Goal: Transaction & Acquisition: Purchase product/service

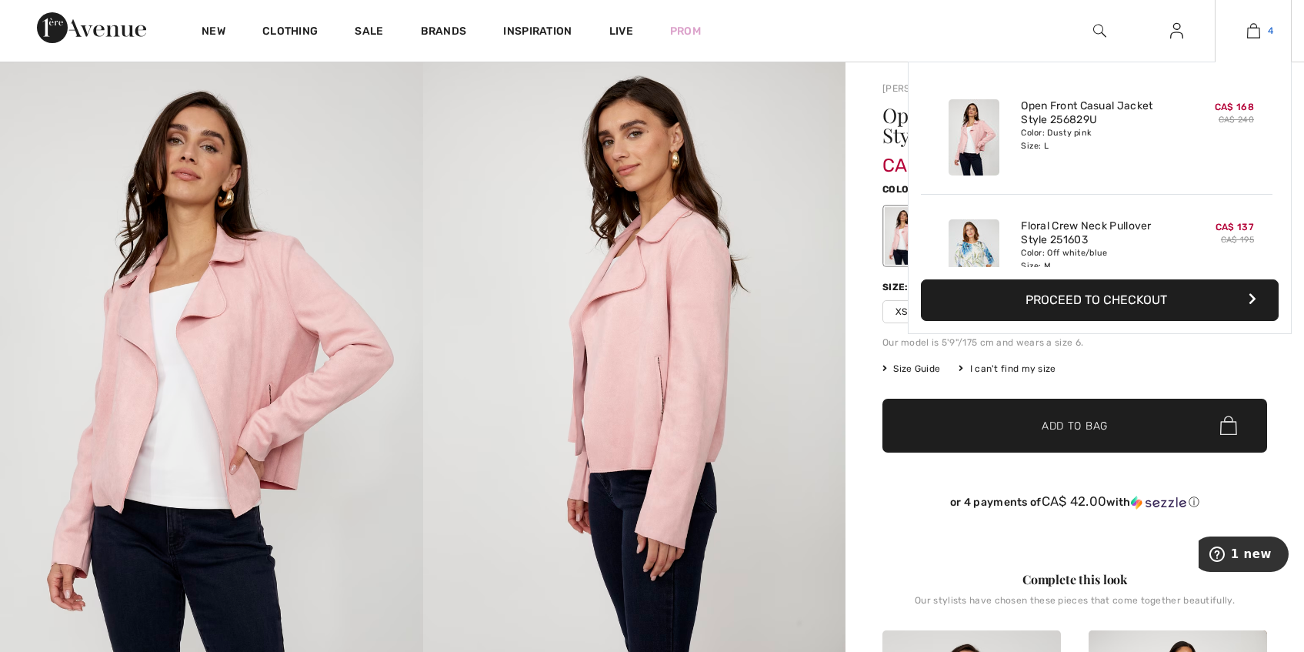
click at [1253, 32] on img at bounding box center [1253, 31] width 13 height 18
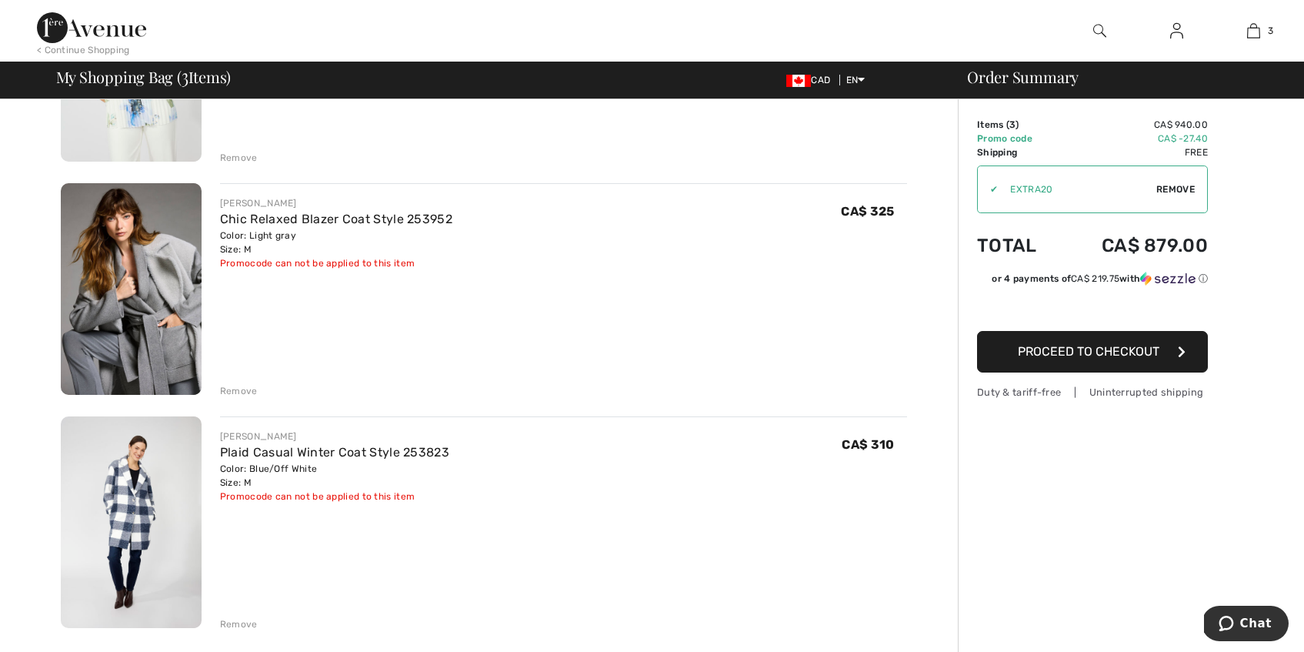
scroll to position [279, 0]
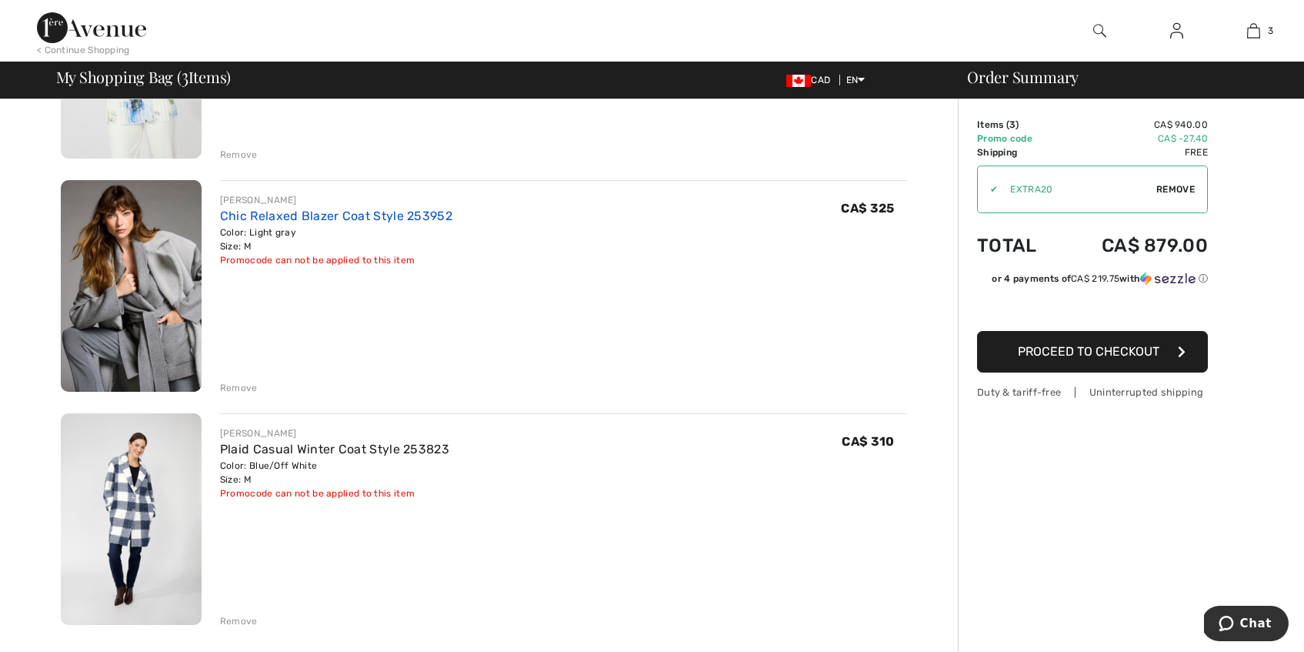
click at [372, 216] on link "Chic Relaxed Blazer Coat Style 253952" at bounding box center [336, 216] width 232 height 15
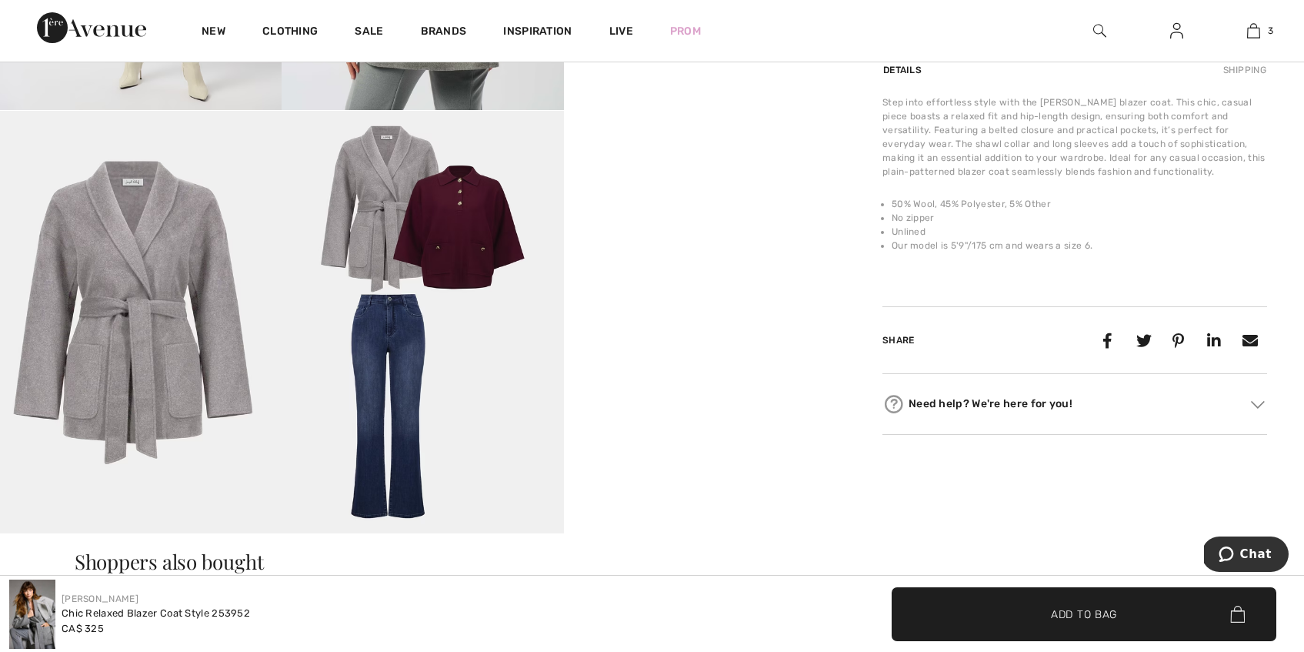
scroll to position [1123, 0]
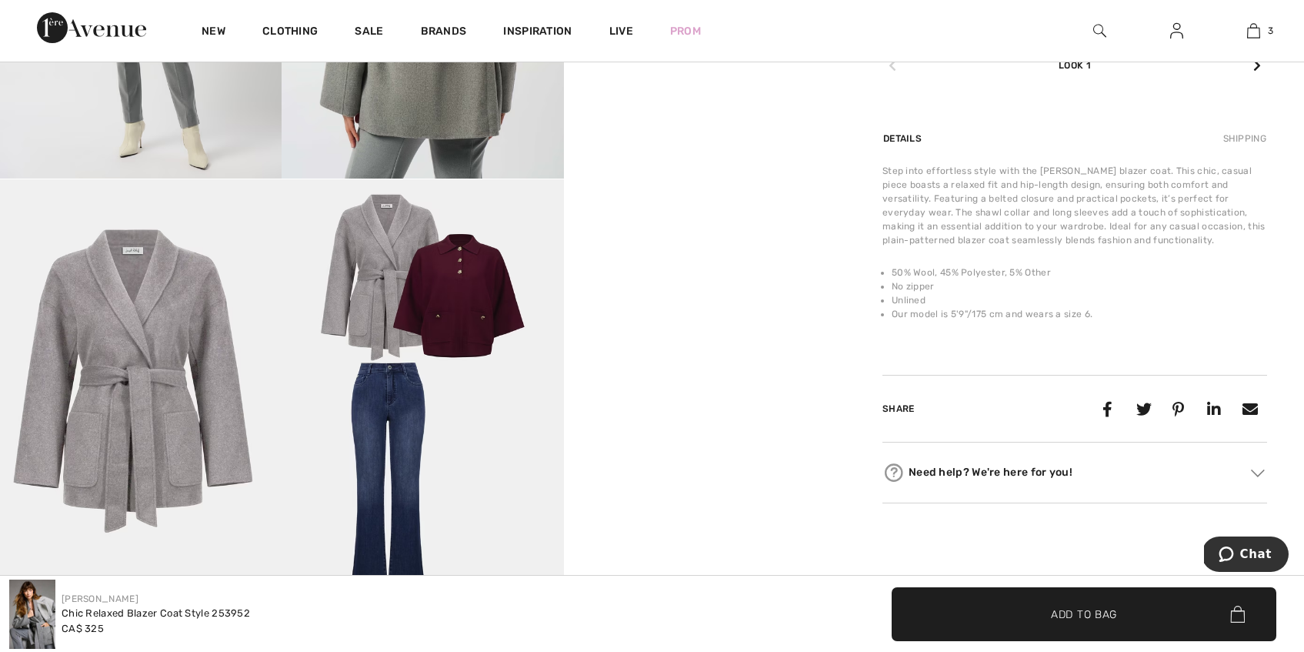
click at [376, 425] on img at bounding box center [423, 390] width 282 height 422
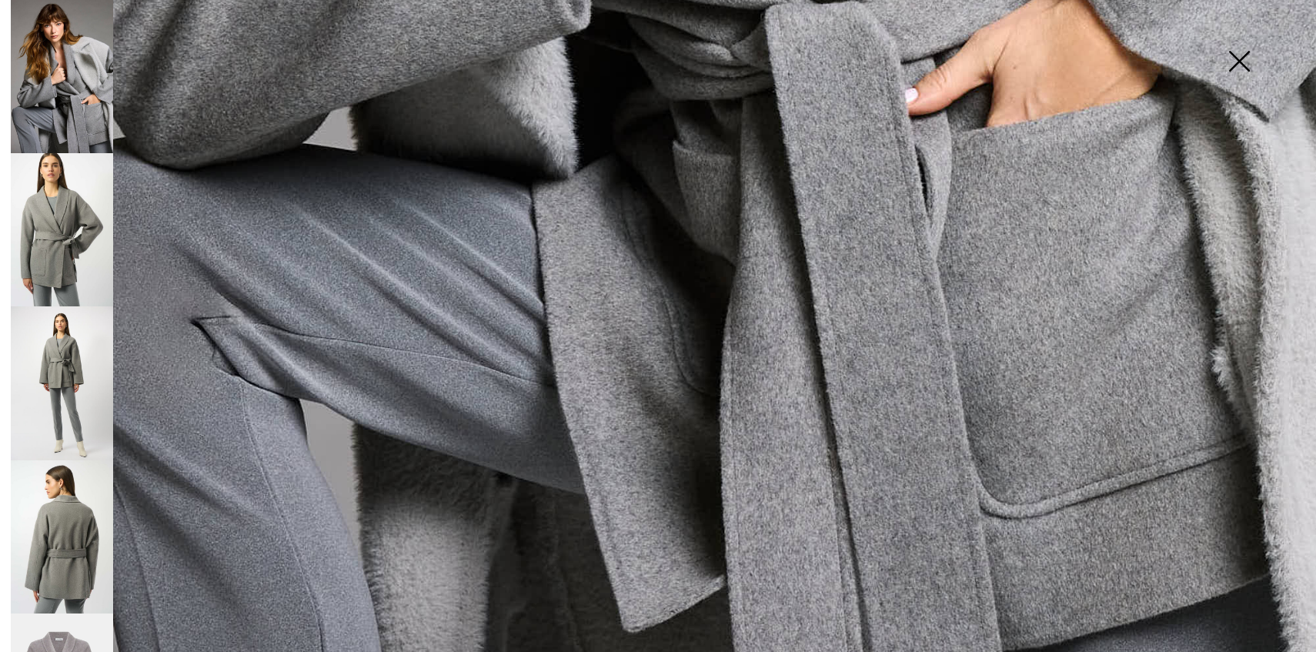
scroll to position [1303, 0]
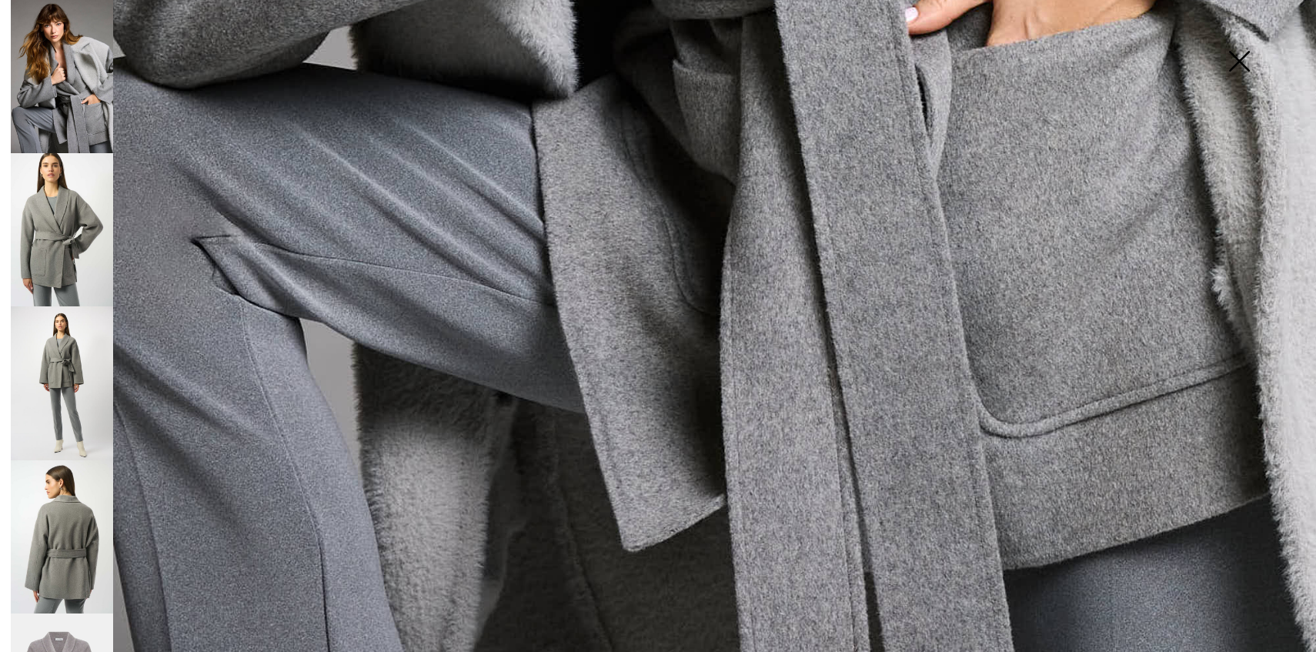
click at [1246, 58] on img at bounding box center [1238, 62] width 77 height 79
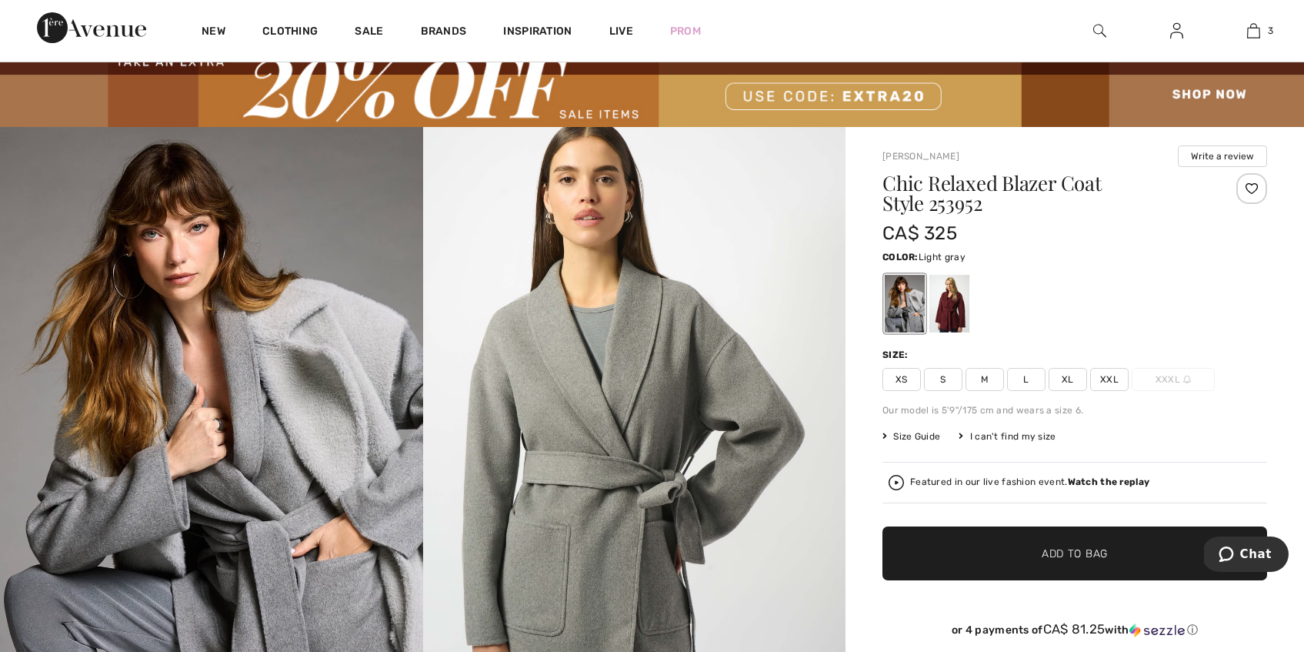
scroll to position [0, 0]
